Goal: Ask a question

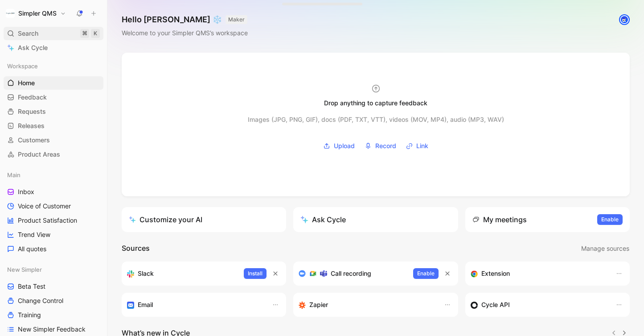
click at [29, 33] on span "Search" at bounding box center [28, 33] width 21 height 11
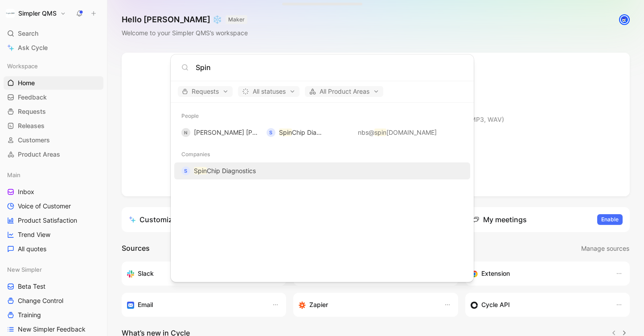
type input "Spin"
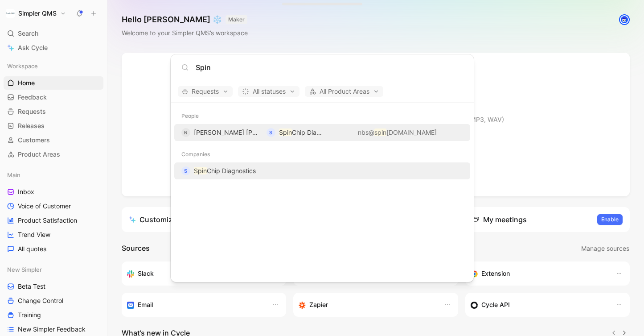
click at [224, 165] on span "Spin Chip Diagnostics" at bounding box center [225, 170] width 62 height 11
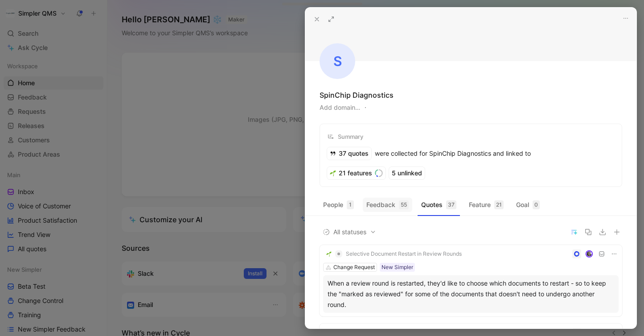
click at [388, 203] on button "Feedback 55" at bounding box center [387, 204] width 49 height 14
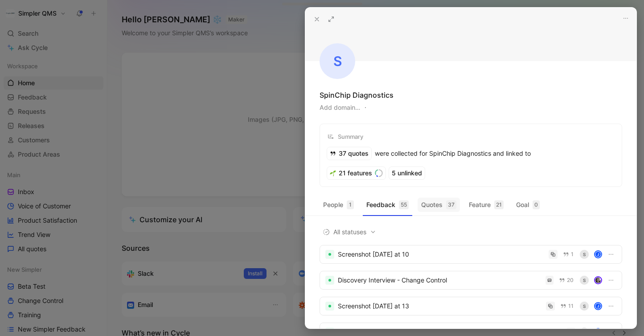
click at [441, 206] on button "Quotes 37" at bounding box center [439, 204] width 42 height 14
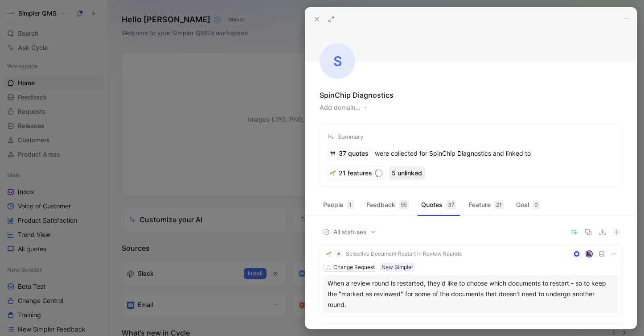
click at [417, 172] on div "5 unlinked" at bounding box center [407, 173] width 36 height 12
click at [575, 230] on icon "button" at bounding box center [573, 230] width 5 height 0
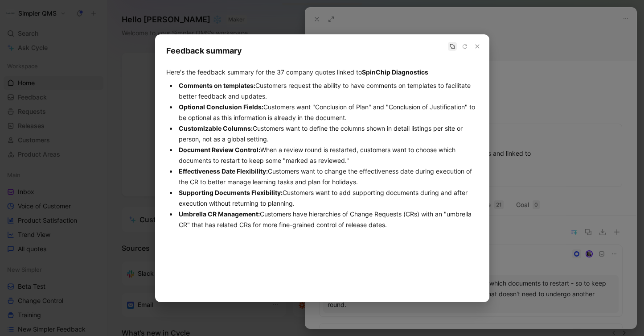
click at [451, 46] on icon "button" at bounding box center [452, 46] width 5 height 5
click at [476, 46] on icon "button" at bounding box center [477, 46] width 5 height 5
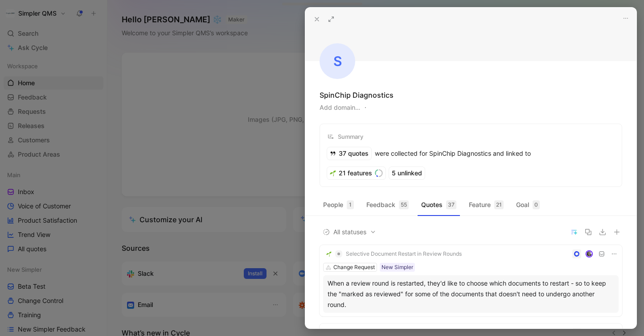
click at [314, 16] on icon at bounding box center [316, 19] width 7 height 7
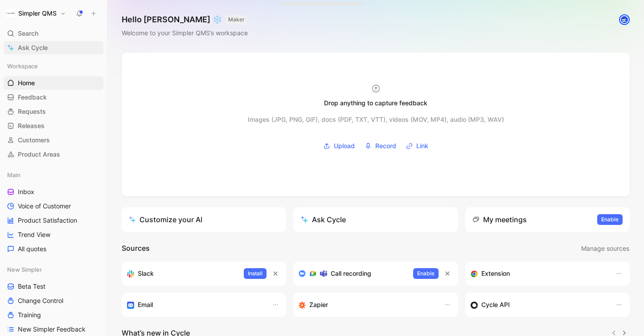
click at [27, 45] on span "Ask Cycle" at bounding box center [33, 47] width 30 height 11
click at [15, 33] on div "Search ⌘ K" at bounding box center [54, 33] width 100 height 13
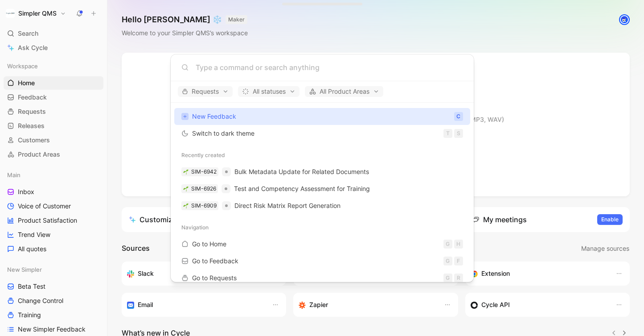
click at [27, 33] on body "Simpler QMS Search ⌘ K Ask Cycle Workspace Home G then H Feedback G then F Requ…" at bounding box center [322, 168] width 644 height 336
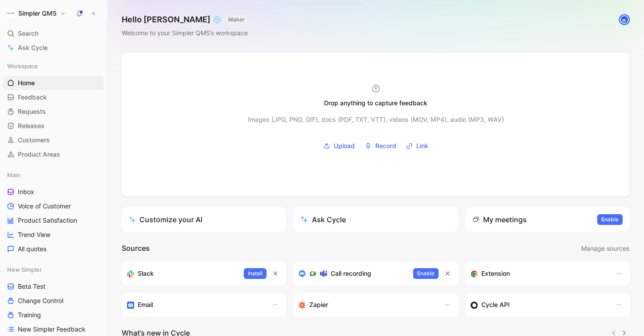
click at [27, 33] on span "Search" at bounding box center [28, 33] width 21 height 11
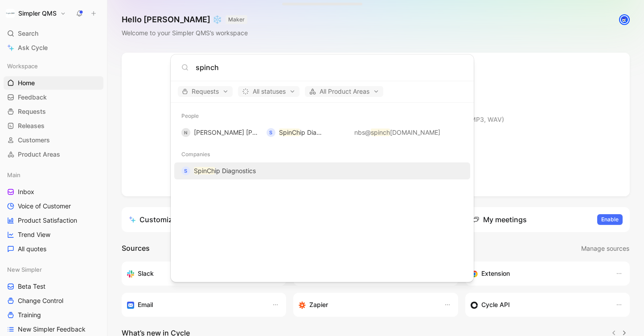
type input "spinch"
click at [223, 172] on span "ip Diagnostics" at bounding box center [235, 171] width 41 height 8
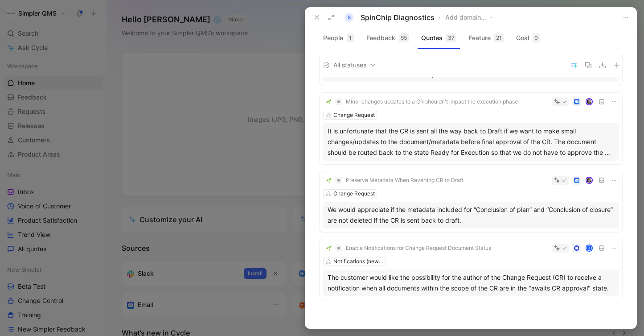
scroll to position [2329, 0]
